Goal: Information Seeking & Learning: Check status

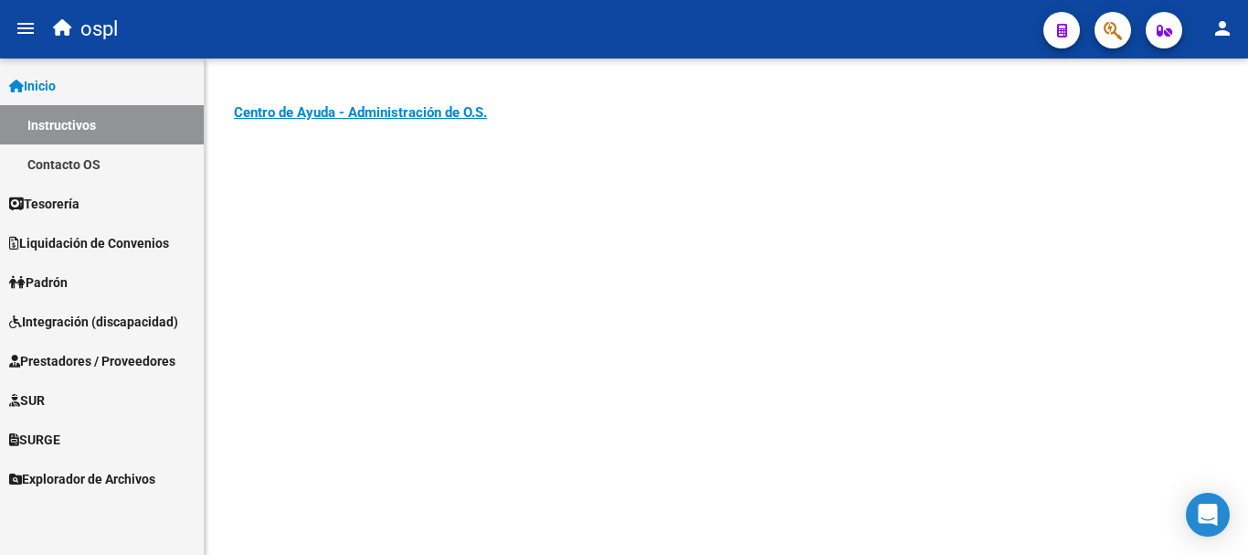
click at [95, 362] on span "Prestadores / Proveedores" at bounding box center [92, 361] width 166 height 20
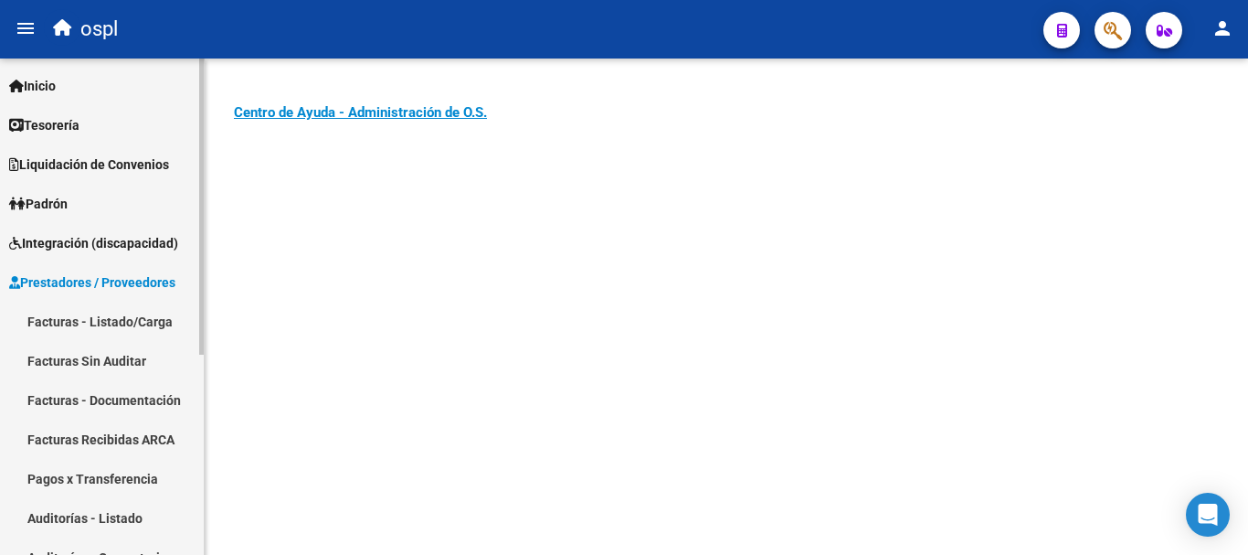
click at [109, 313] on link "Facturas - Listado/Carga" at bounding box center [102, 321] width 204 height 39
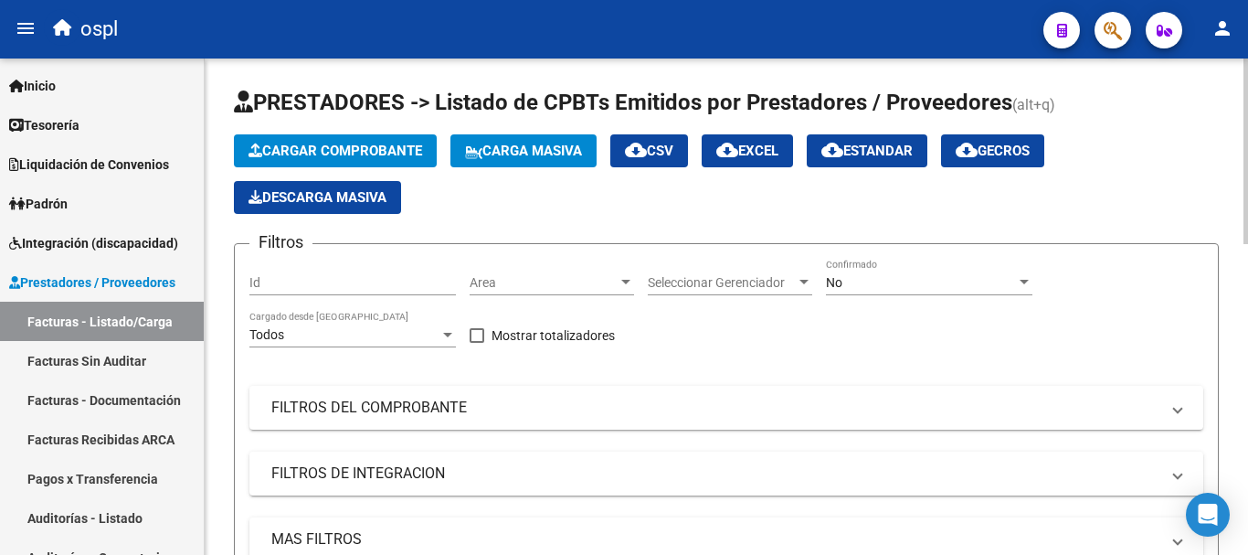
click at [938, 288] on div "No" at bounding box center [921, 283] width 190 height 16
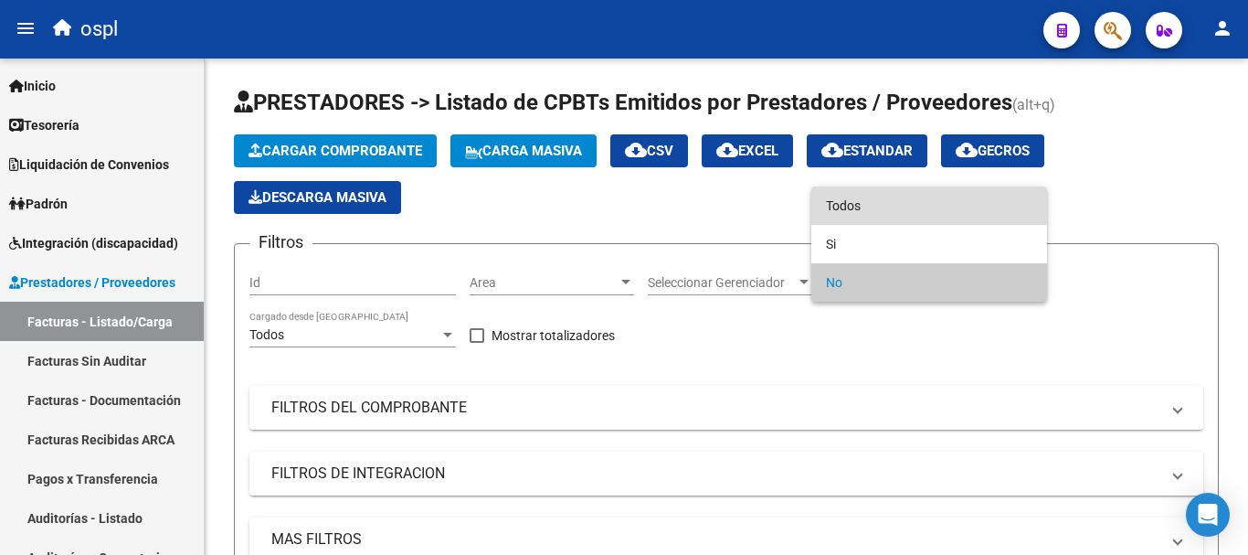
click at [887, 208] on span "Todos" at bounding box center [929, 205] width 207 height 38
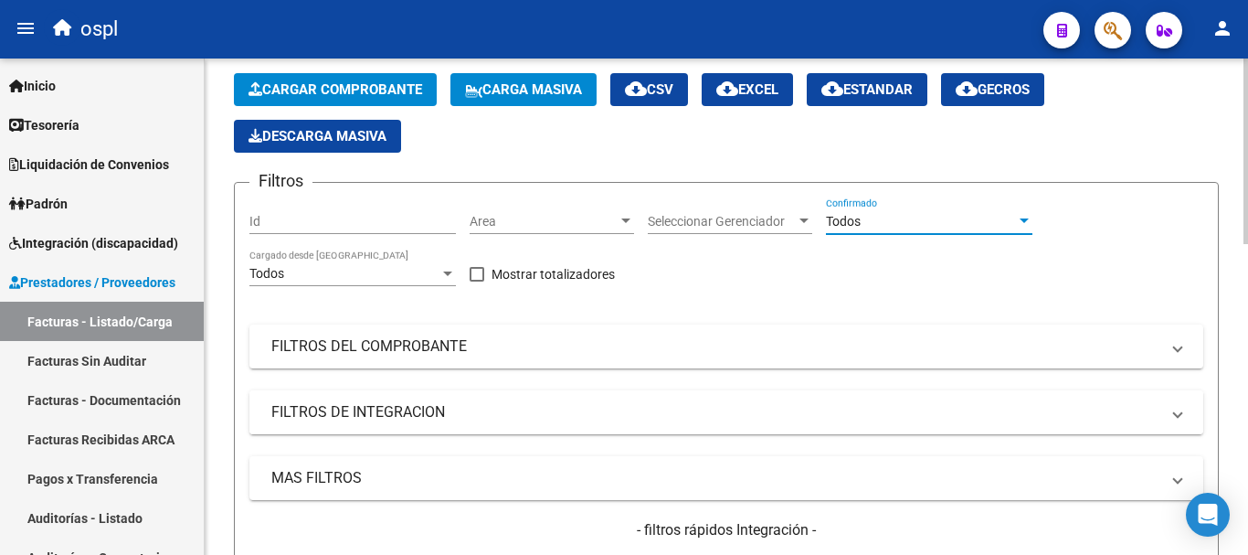
scroll to position [91, 0]
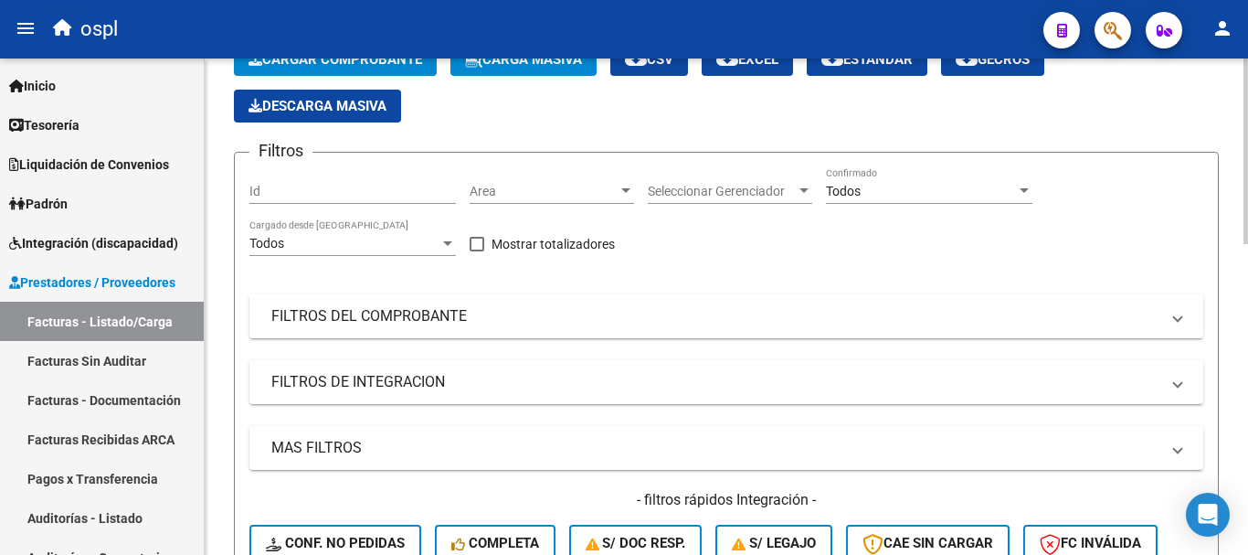
click at [361, 307] on mat-panel-title "FILTROS DEL COMPROBANTE" at bounding box center [715, 316] width 888 height 20
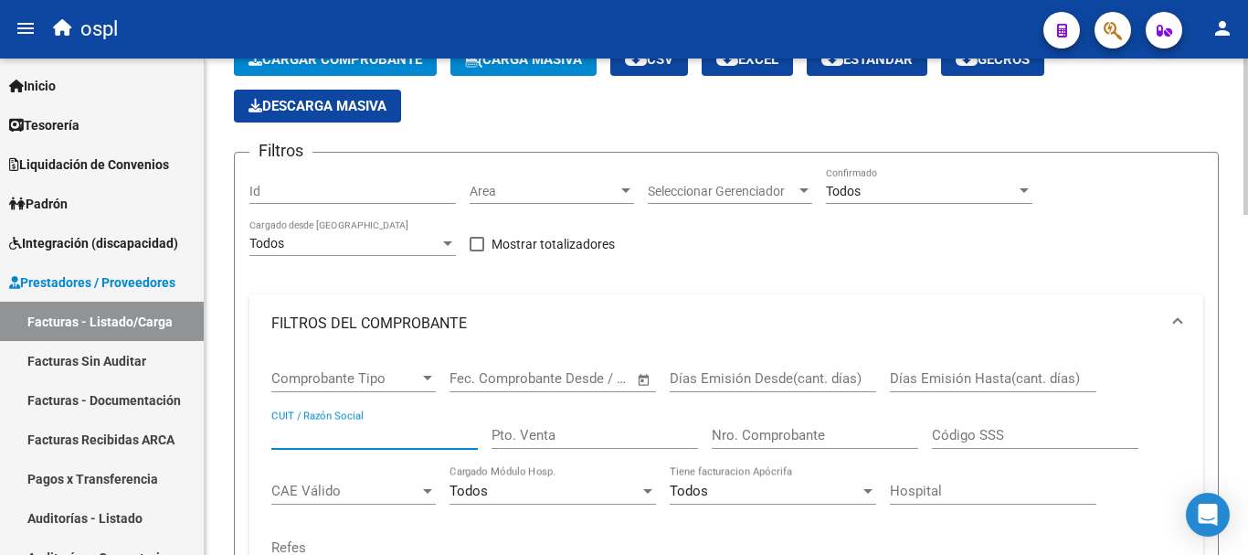
click at [348, 429] on input "CUIT / Razón Social" at bounding box center [374, 435] width 207 height 16
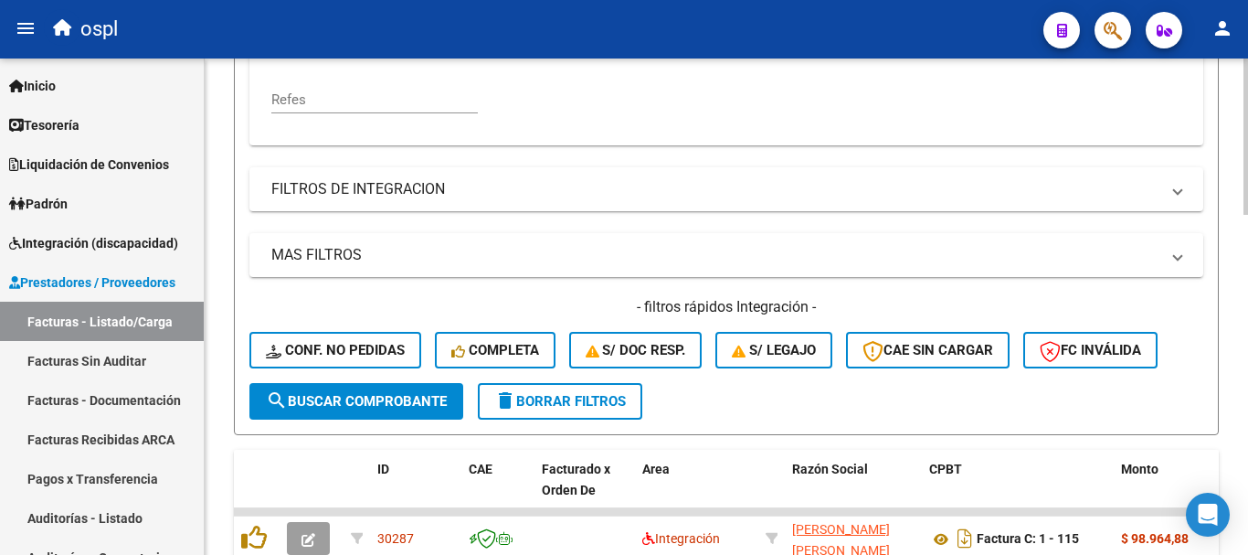
scroll to position [548, 0]
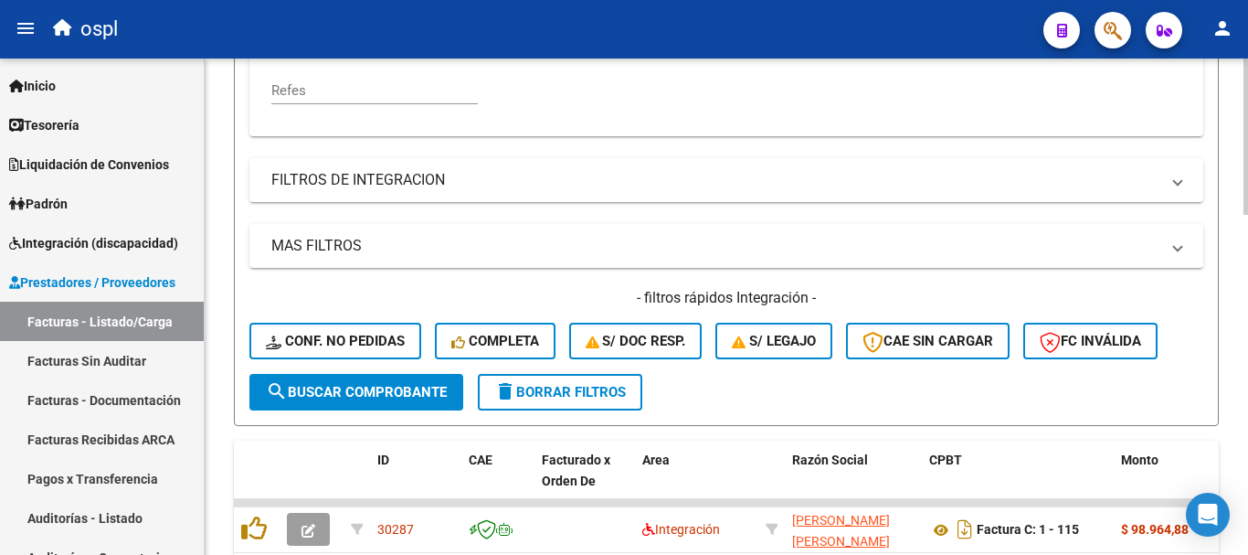
type input "[PERSON_NAME]"
click at [385, 392] on span "search Buscar Comprobante" at bounding box center [356, 392] width 181 height 16
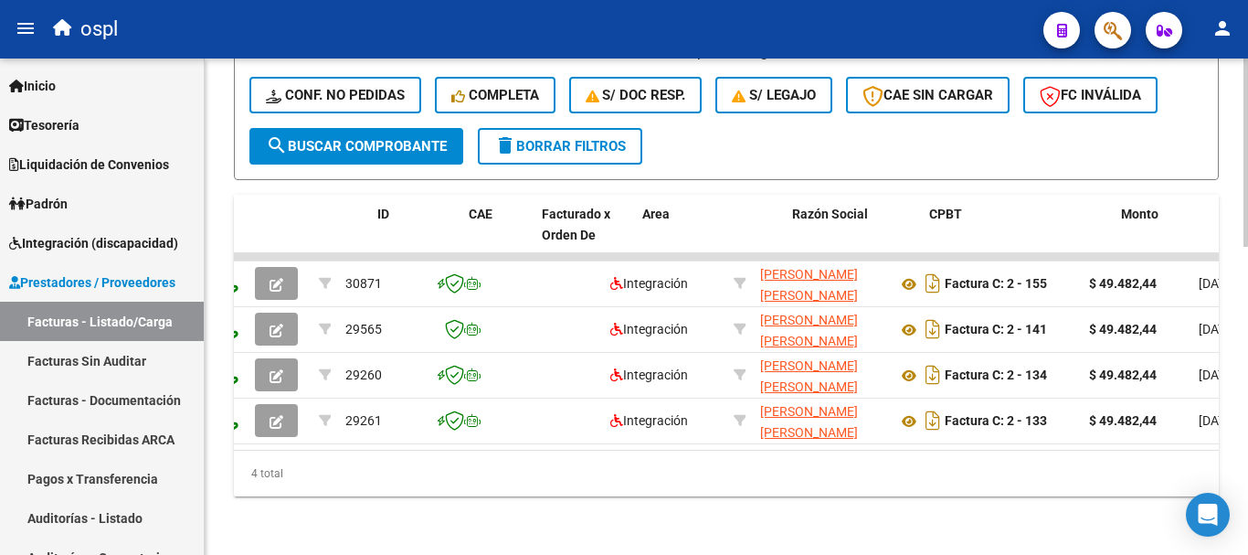
scroll to position [0, 0]
